Goal: Check status: Check status

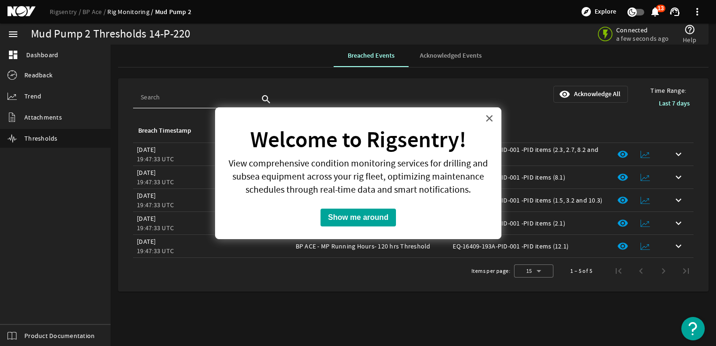
click at [487, 118] on button "×" at bounding box center [489, 118] width 9 height 15
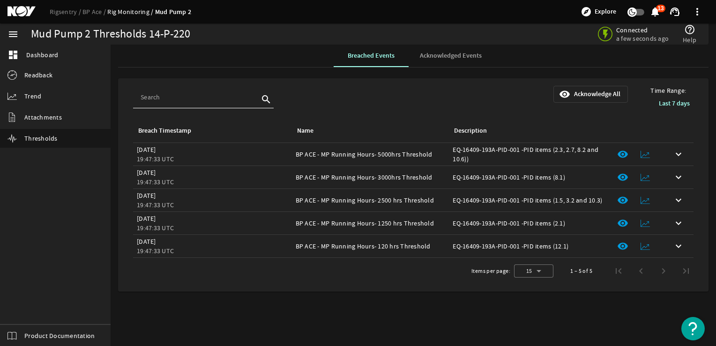
click at [661, 16] on span at bounding box center [654, 11] width 17 height 17
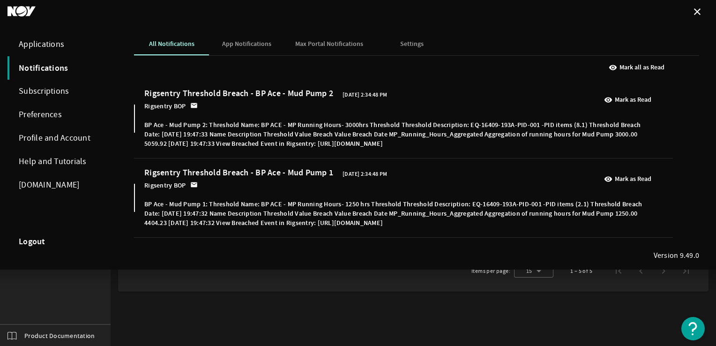
click at [545, 314] on div at bounding box center [358, 173] width 716 height 346
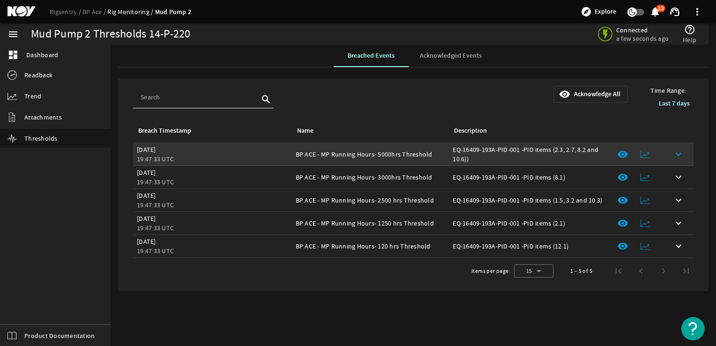
click at [677, 155] on mat-icon "keyboard_arrow_down" at bounding box center [677, 153] width 11 height 11
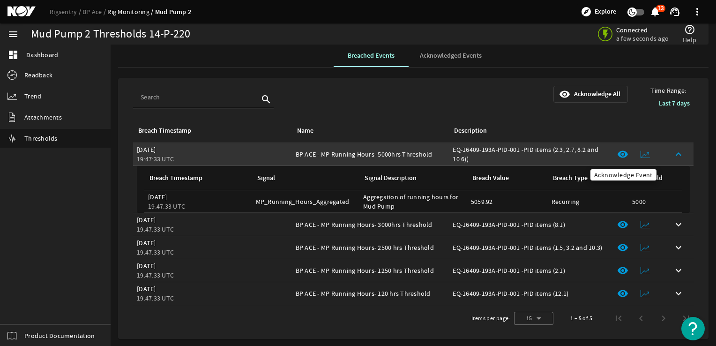
click at [623, 152] on mat-icon "visibility" at bounding box center [622, 153] width 11 height 11
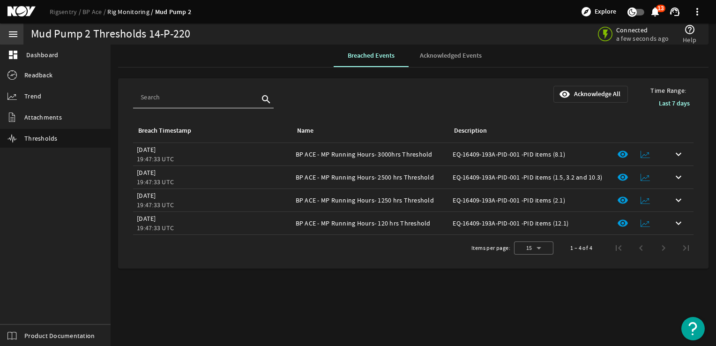
click at [16, 33] on mat-icon "menu" at bounding box center [12, 34] width 11 height 11
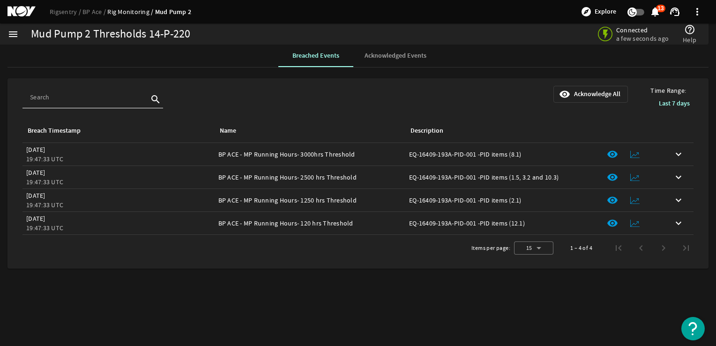
click at [16, 33] on mat-icon "menu" at bounding box center [12, 34] width 11 height 11
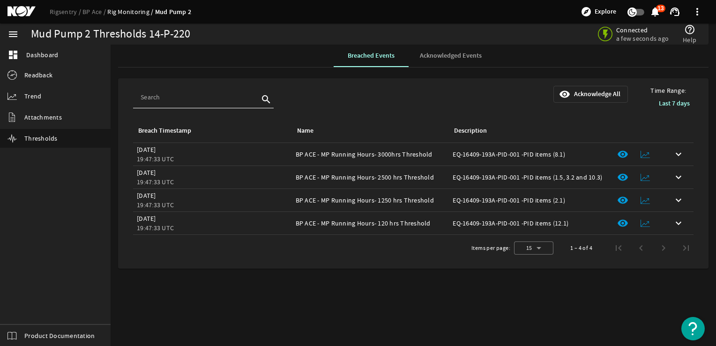
click at [451, 61] on span "Acknowledged Events" at bounding box center [451, 55] width 62 height 22
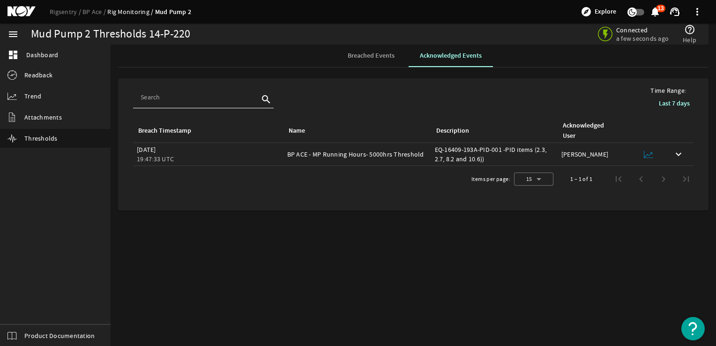
click at [390, 61] on span "Breached Events" at bounding box center [370, 55] width 47 height 22
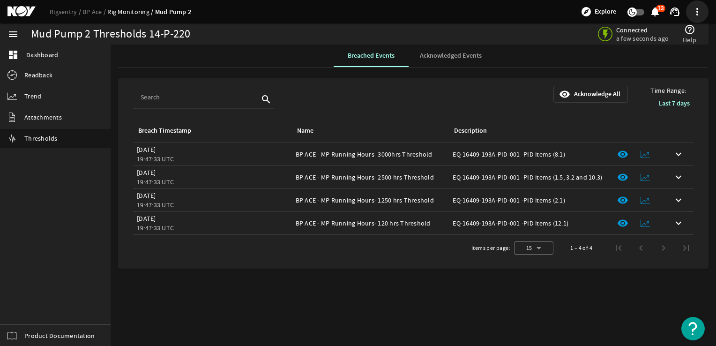
click at [696, 16] on span at bounding box center [696, 11] width 17 height 17
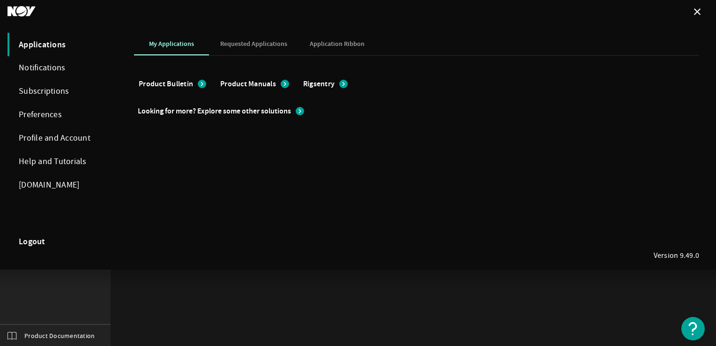
click at [318, 84] on span "Rigsentry" at bounding box center [318, 83] width 31 height 9
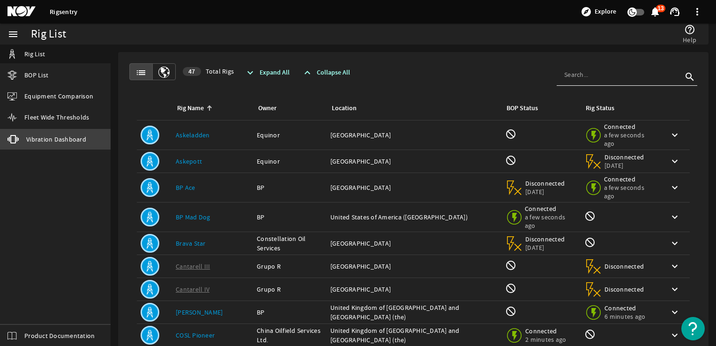
click at [84, 144] on link "vibration Vibration Dashboard" at bounding box center [55, 139] width 111 height 21
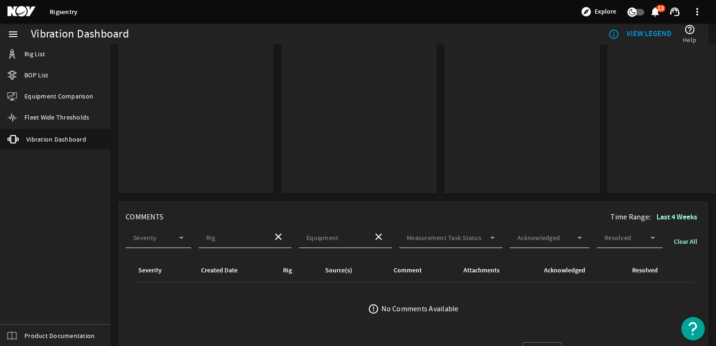
scroll to position [202, 0]
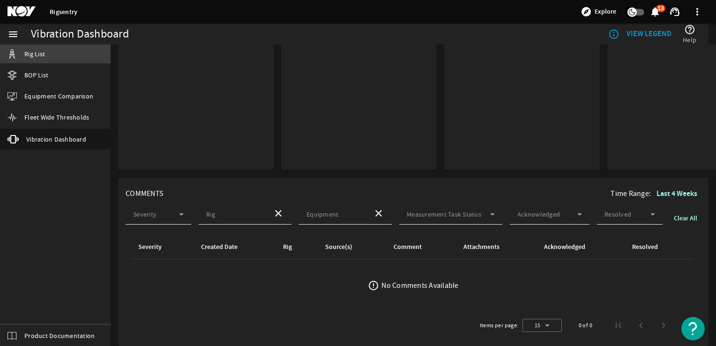
click at [55, 61] on link "Rig List" at bounding box center [55, 53] width 111 height 19
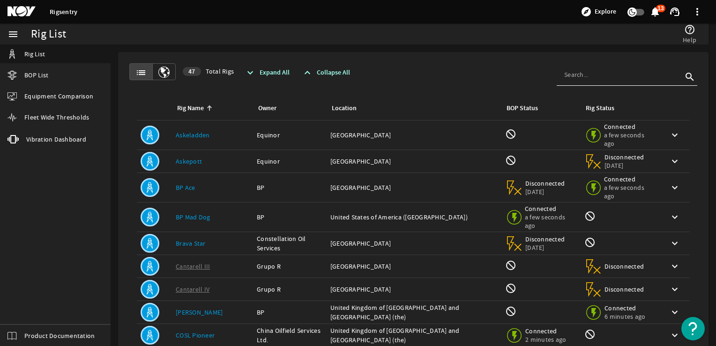
click at [660, 9] on span at bounding box center [654, 11] width 17 height 17
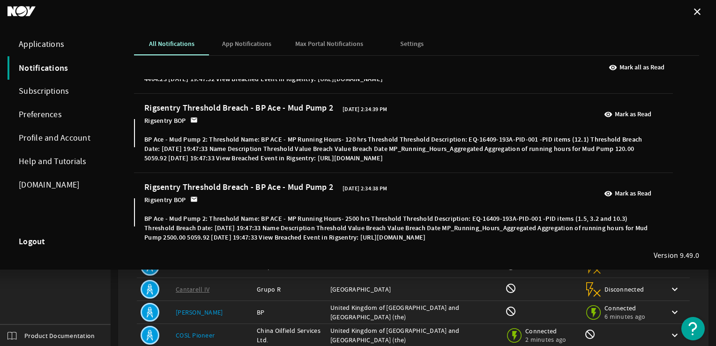
scroll to position [234, 0]
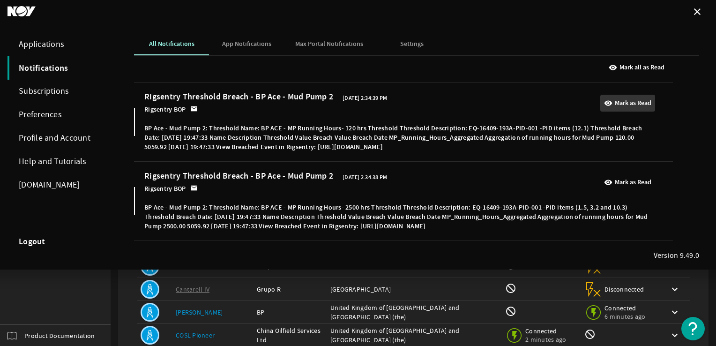
click at [626, 105] on b "Mark as Read" at bounding box center [632, 102] width 37 height 9
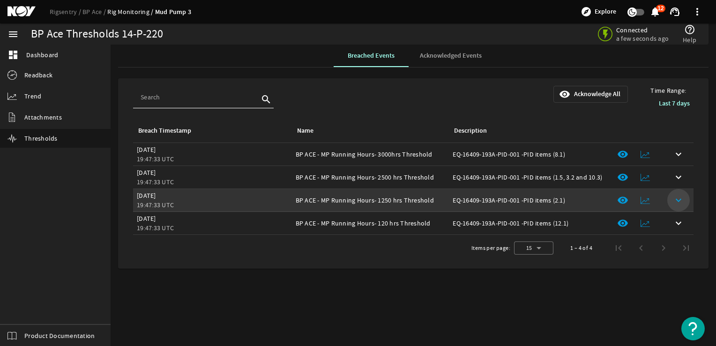
click at [684, 199] on span at bounding box center [678, 200] width 17 height 17
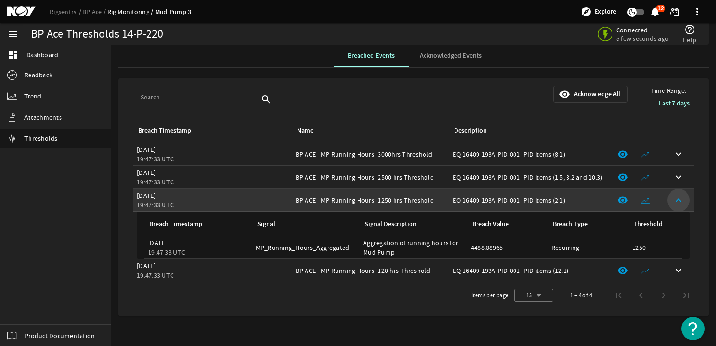
click at [684, 199] on span at bounding box center [678, 200] width 17 height 17
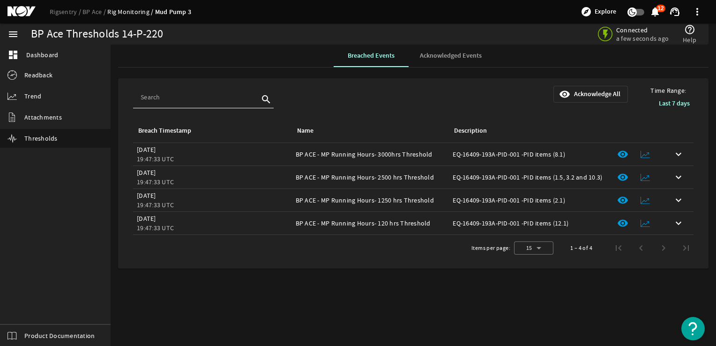
drag, startPoint x: 278, startPoint y: 202, endPoint x: 320, endPoint y: 307, distance: 113.2
click at [320, 307] on mat-sidenav-content "BP Ace Thresholds 14-P-220 Connected a few seconds ago help_outline Help Breach…" at bounding box center [413, 194] width 605 height 301
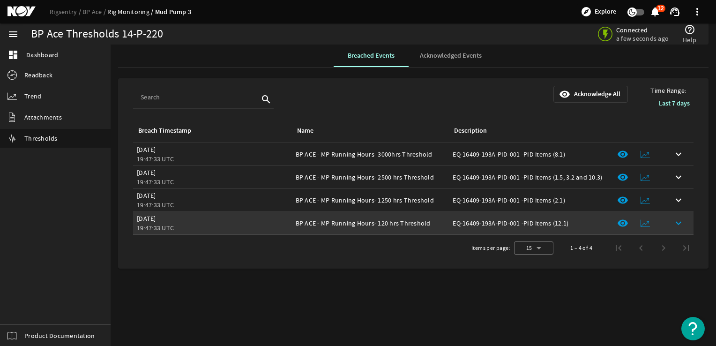
click at [683, 224] on mat-icon "keyboard_arrow_down" at bounding box center [677, 222] width 11 height 11
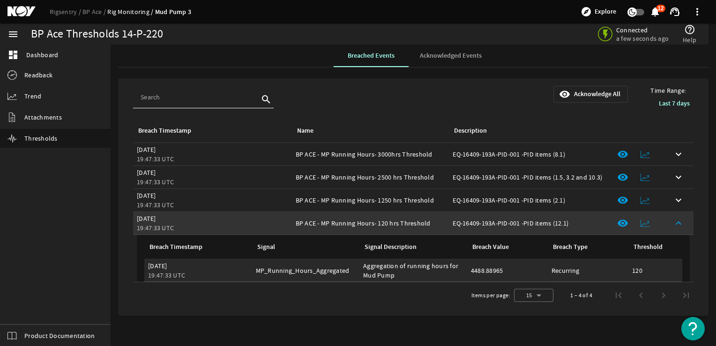
click at [239, 272] on div "19:47:33 UTC" at bounding box center [198, 274] width 100 height 9
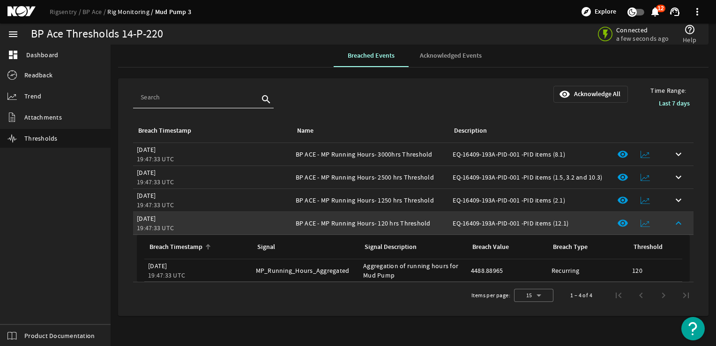
drag, startPoint x: 170, startPoint y: 245, endPoint x: 176, endPoint y: 246, distance: 6.2
click at [170, 245] on div "Breach Timestamp" at bounding box center [175, 247] width 53 height 10
